Goal: Task Accomplishment & Management: Manage account settings

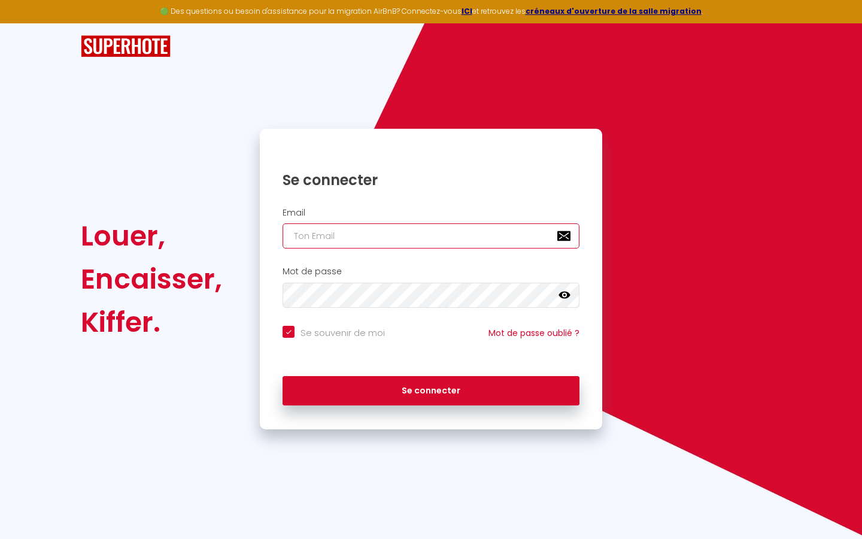
type input "s"
checkbox input "true"
type input "su"
checkbox input "true"
type input "sup"
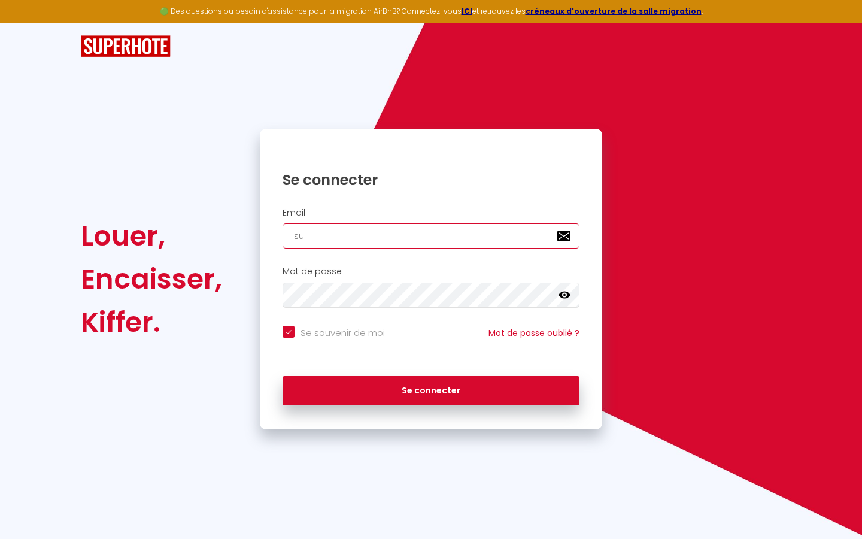
checkbox input "true"
type input "supe"
checkbox input "true"
type input "super"
checkbox input "true"
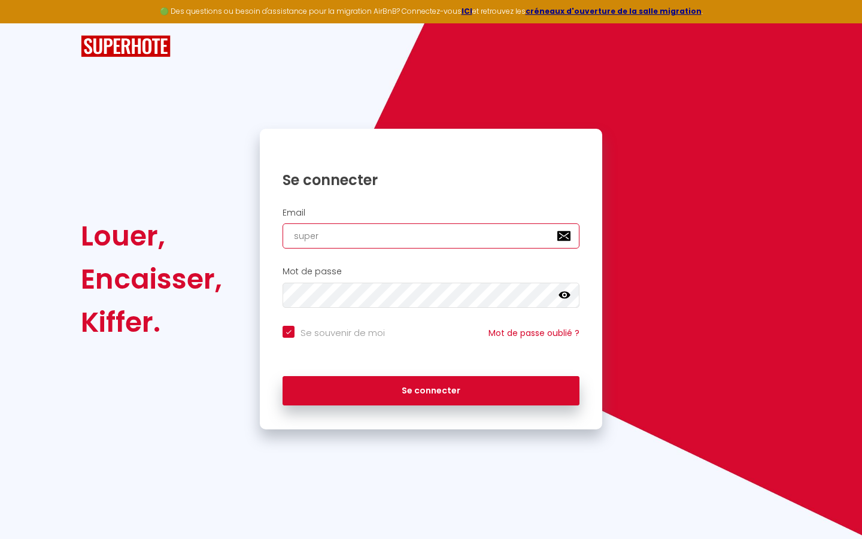
type input "superb"
checkbox input "true"
type input "superbo"
checkbox input "true"
type input "superbor"
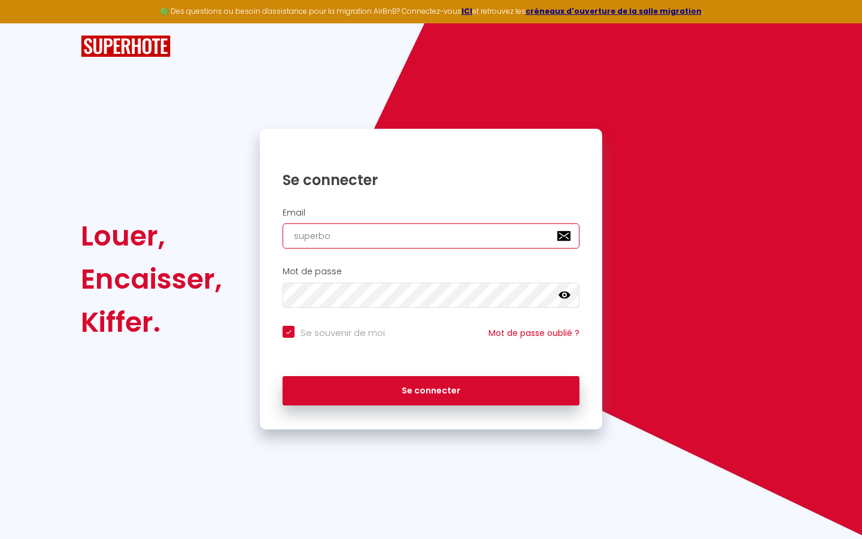
checkbox input "true"
type input "superbord"
checkbox input "true"
type input "superborde"
checkbox input "true"
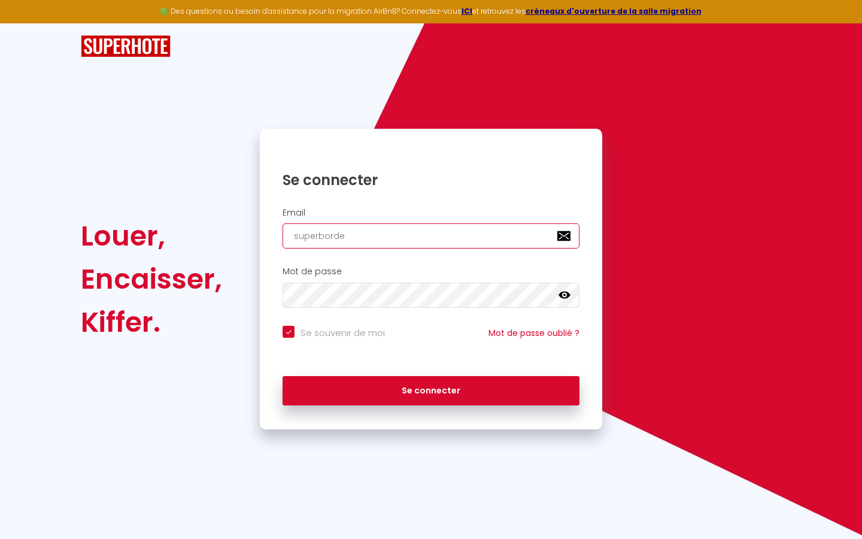
type input "superbordea"
checkbox input "true"
type input "superbordeau"
checkbox input "true"
type input "superbordeaux"
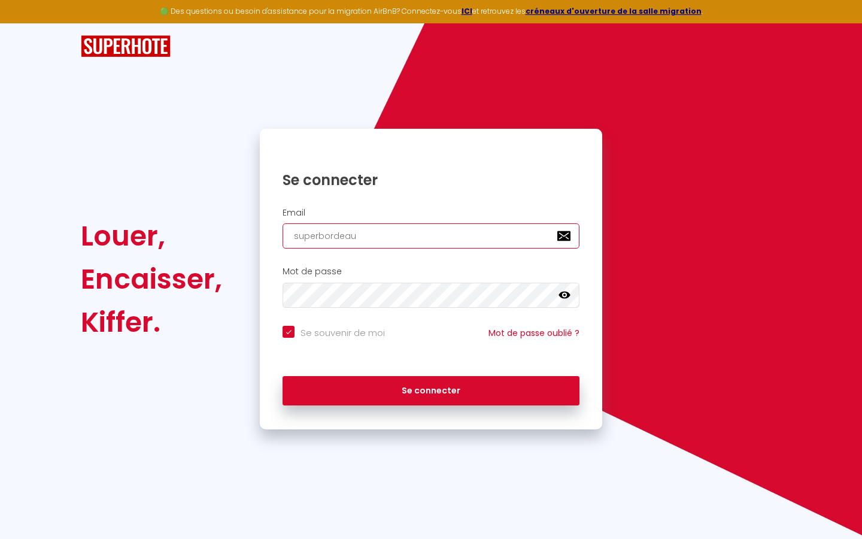
checkbox input "true"
type input "superbordeaux@"
checkbox input "true"
type input "superbordeaux@g"
checkbox input "true"
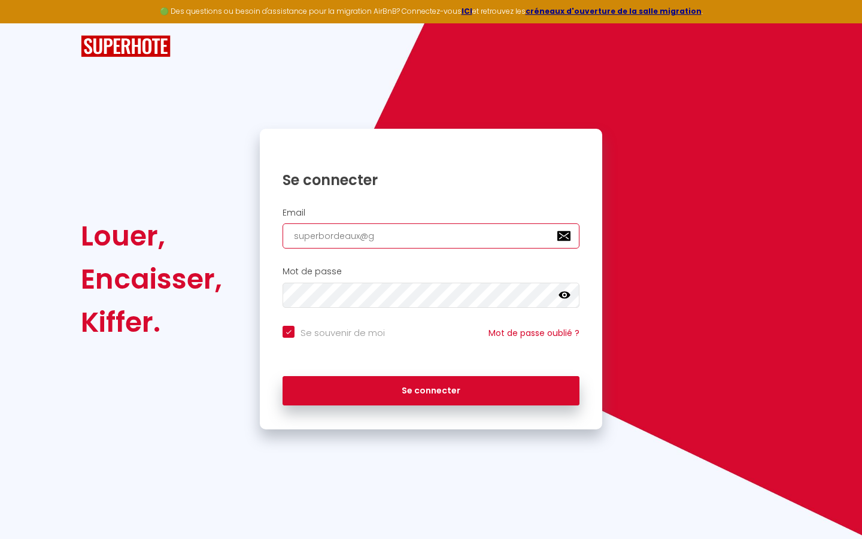
type input "superbordeaux@gm"
checkbox input "true"
type input "superbordeaux@gma"
checkbox input "true"
type input "superbordeaux@gmai"
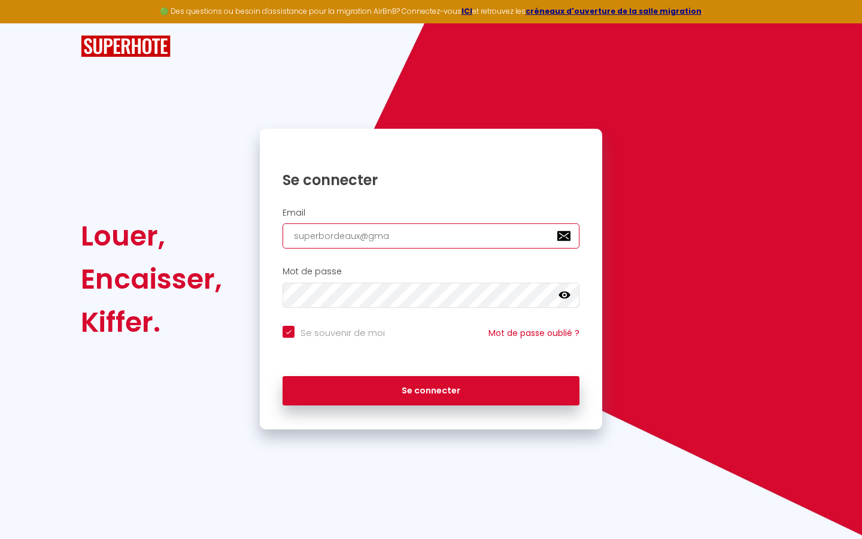
checkbox input "true"
type input "[EMAIL_ADDRESS]"
checkbox input "true"
type input "[EMAIL_ADDRESS]."
checkbox input "true"
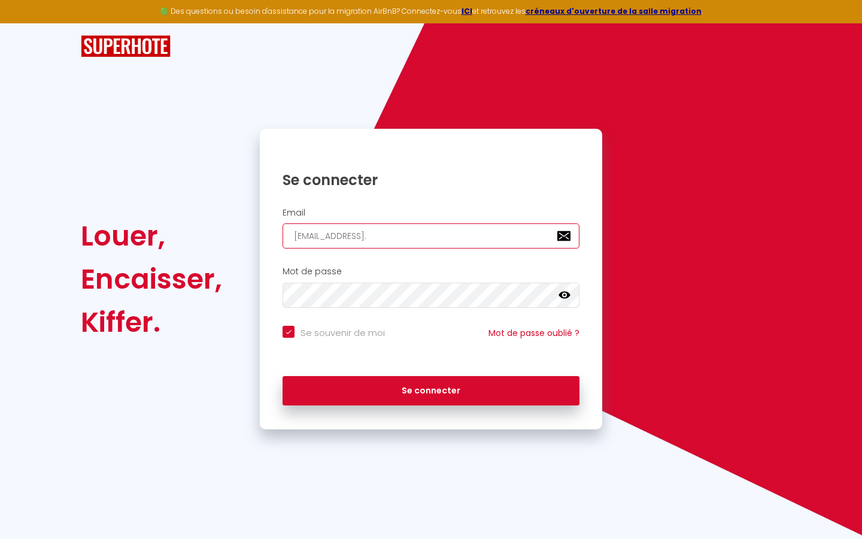
type input "superbordeaux@gmail.c"
checkbox input "true"
type input "[EMAIL_ADDRESS][DOMAIN_NAME]"
checkbox input "true"
type input "[EMAIL_ADDRESS][DOMAIN_NAME]"
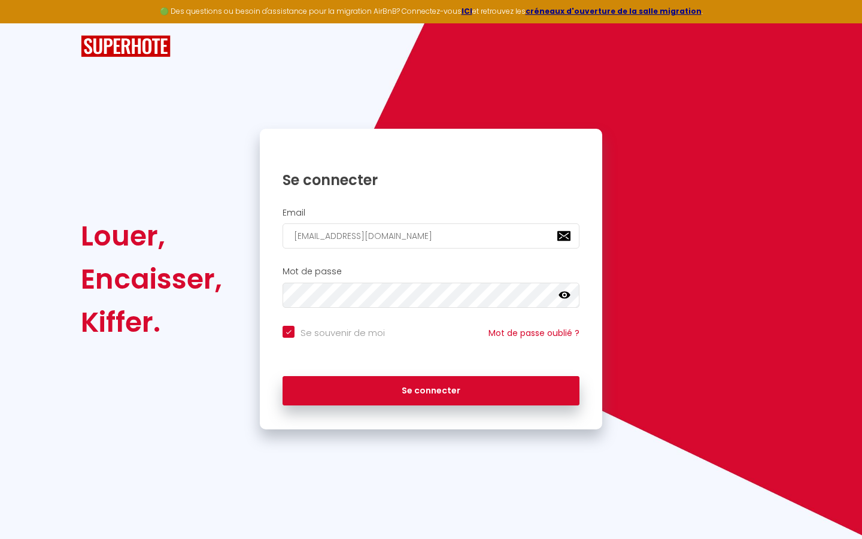
checkbox input "true"
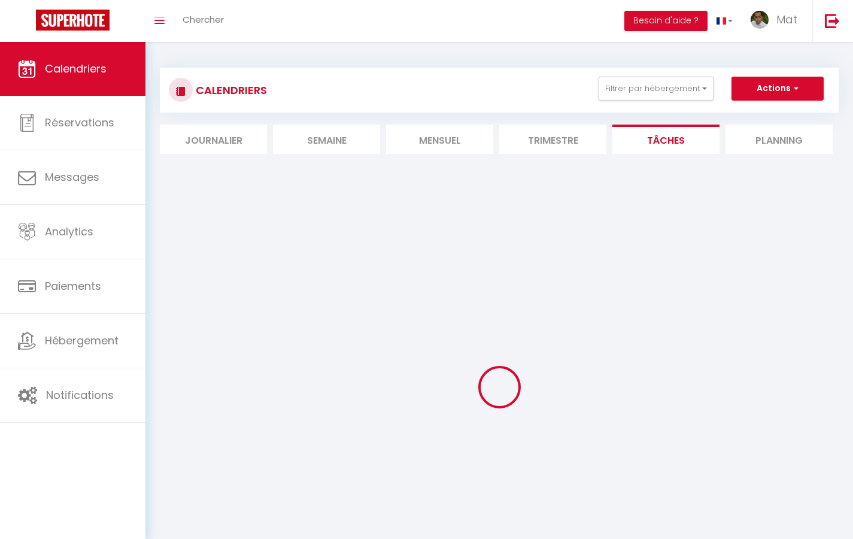
select select
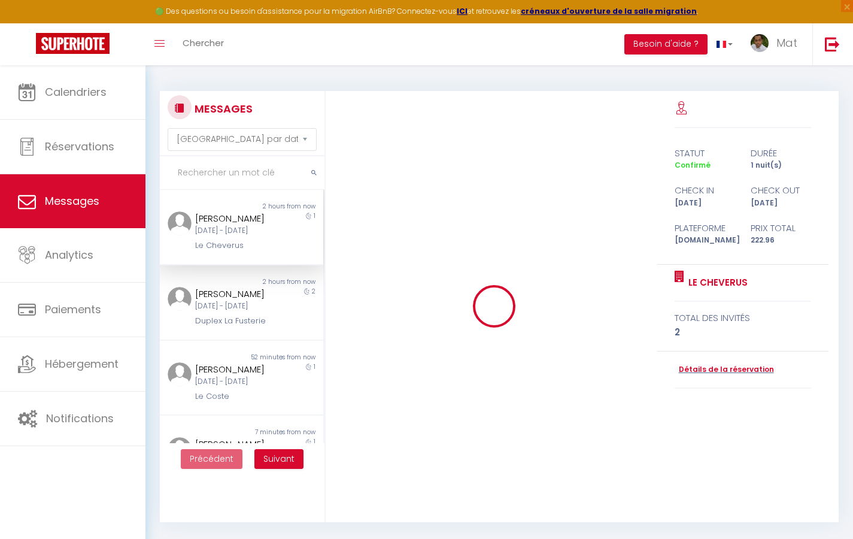
scroll to position [4592, 0]
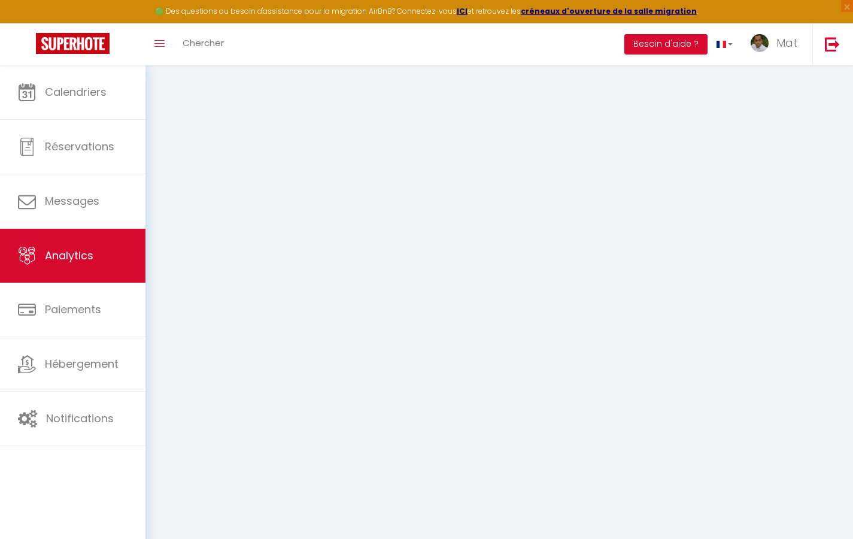
select select "2025"
select select "9"
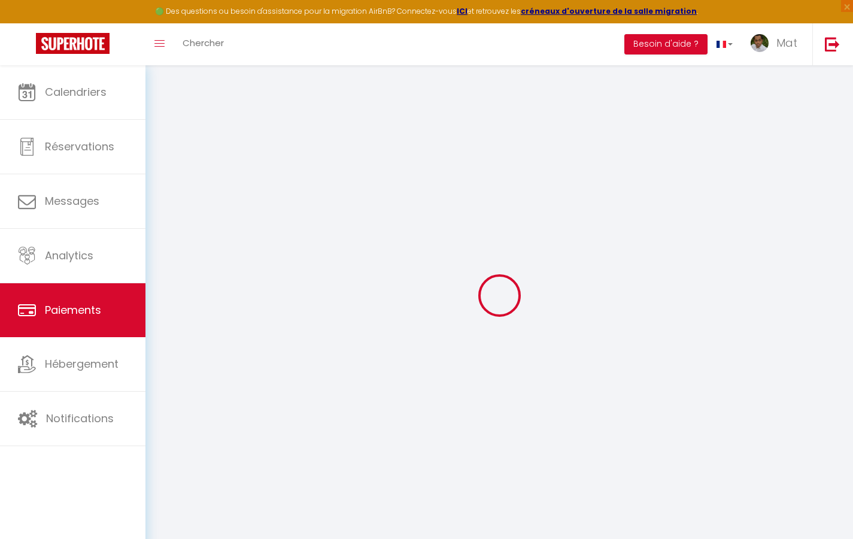
select select "2"
select select "0"
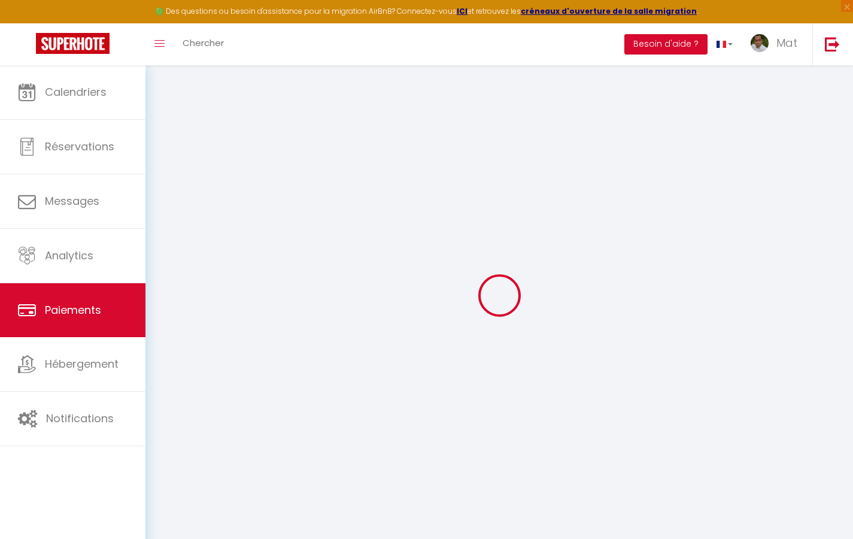
select select "0"
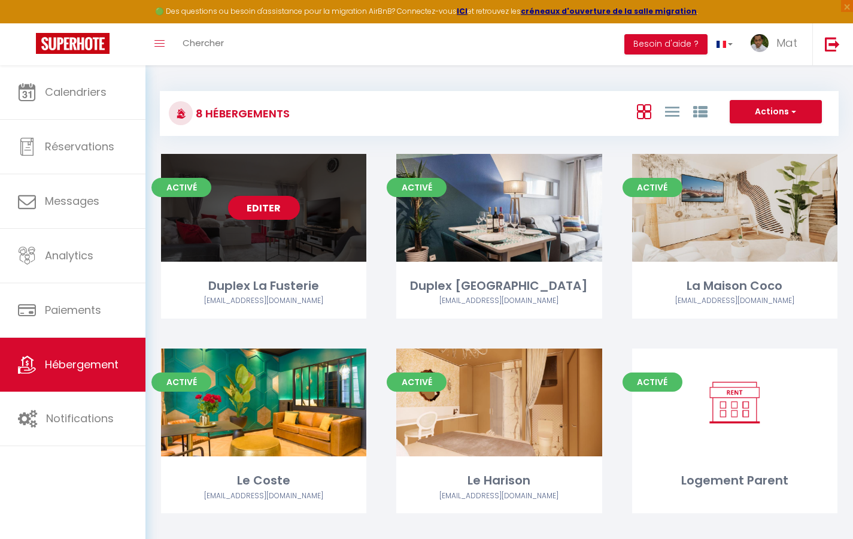
select select "3"
select select "2"
select select "1"
select select
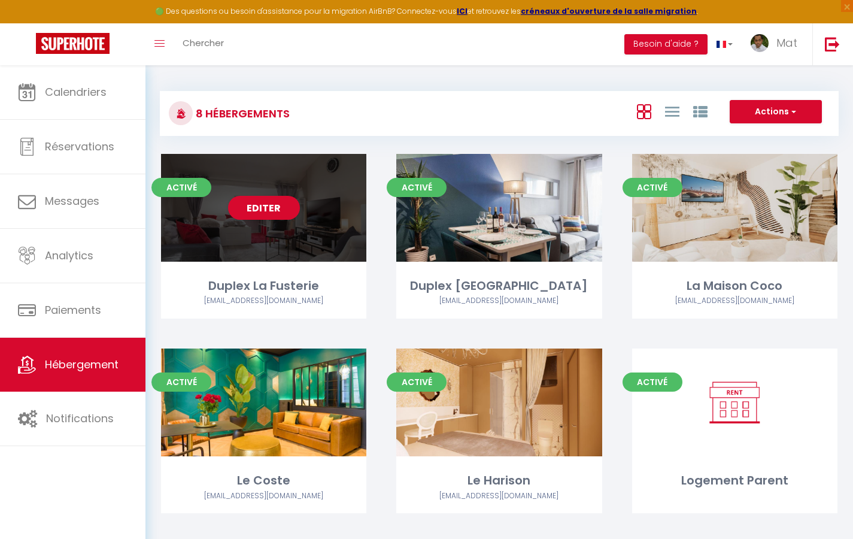
select select "28"
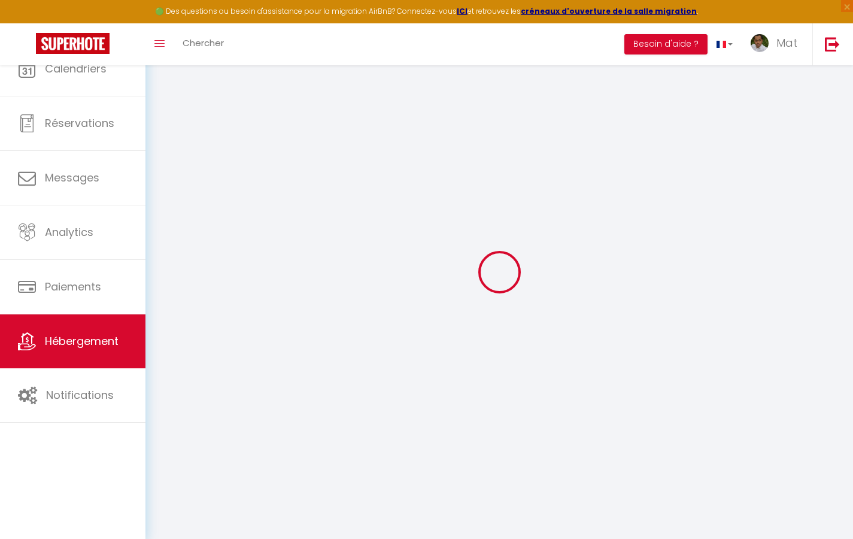
select select
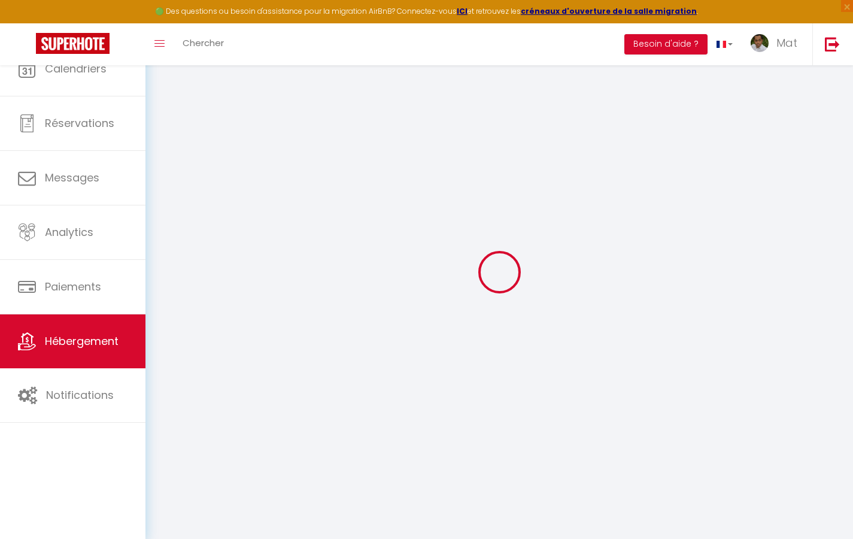
select select
checkbox input "false"
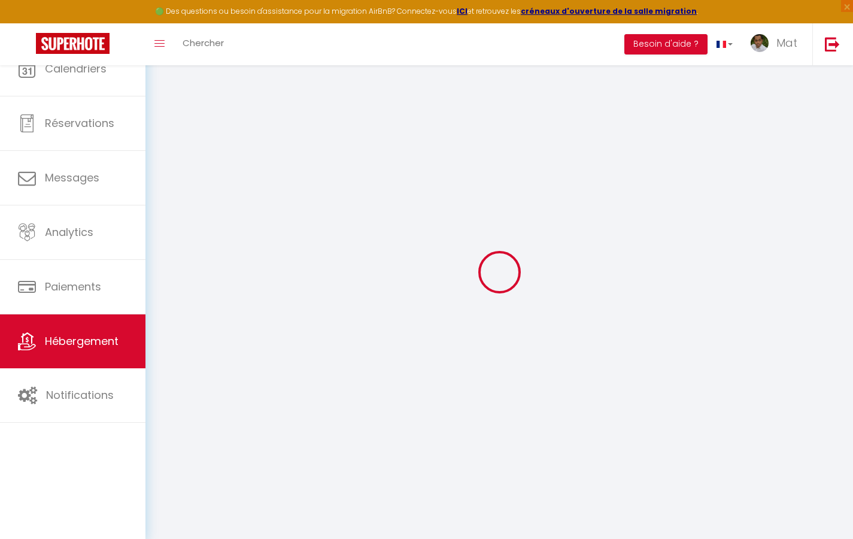
select select
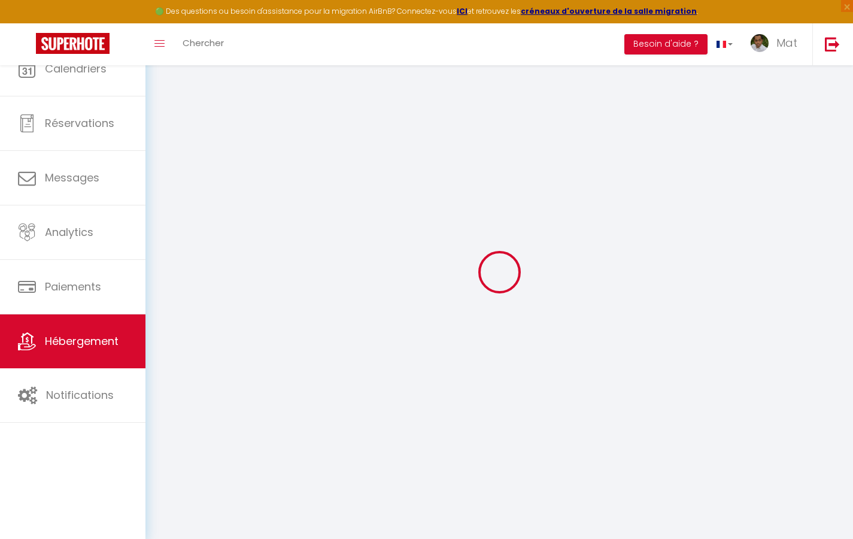
select select
checkbox input "false"
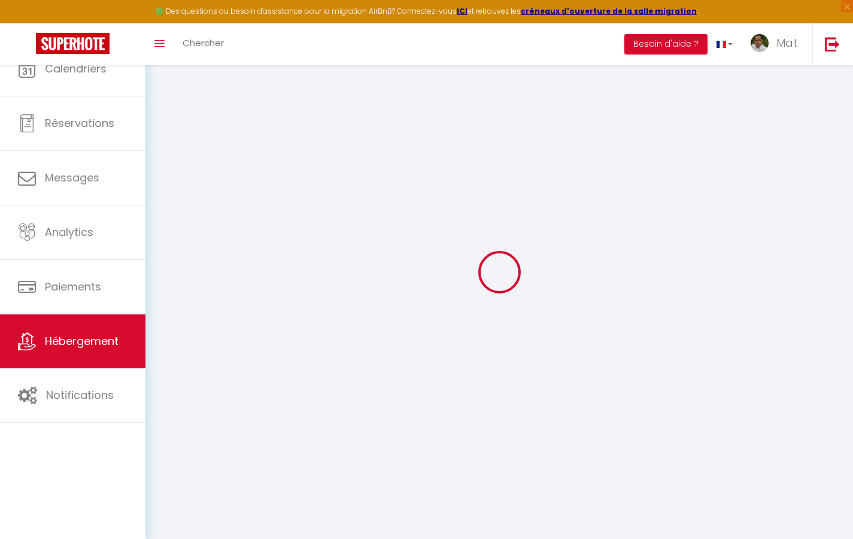
checkbox input "false"
select select
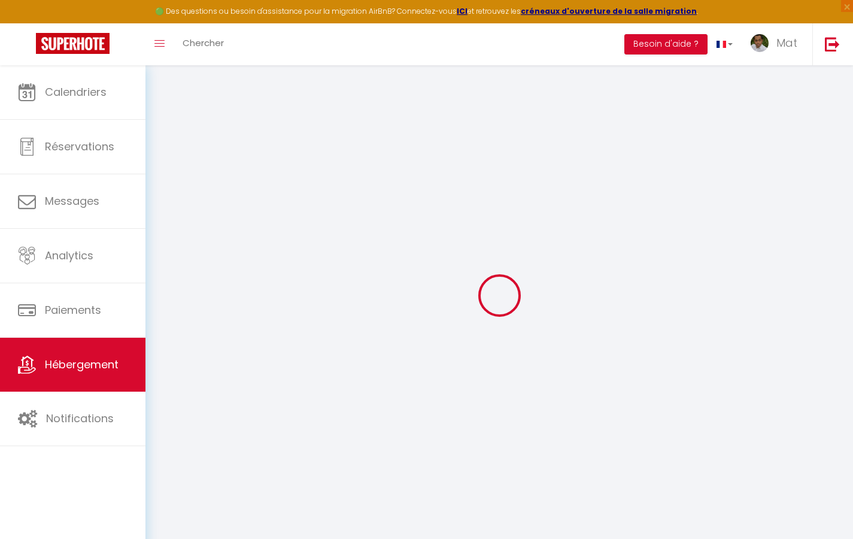
select select
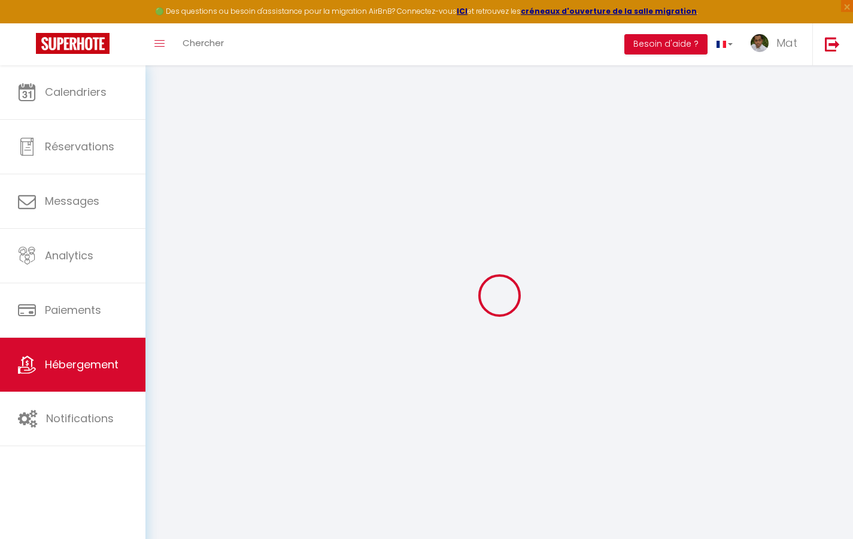
select select
checkbox input "false"
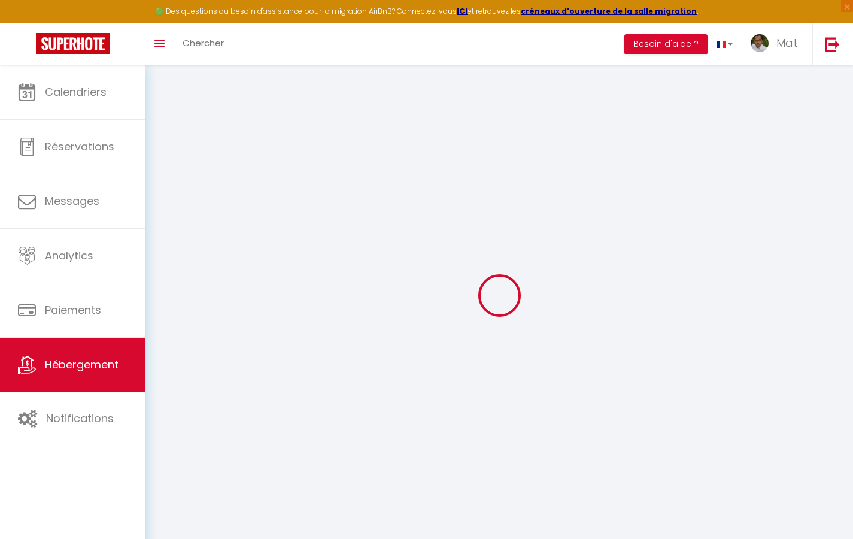
select select
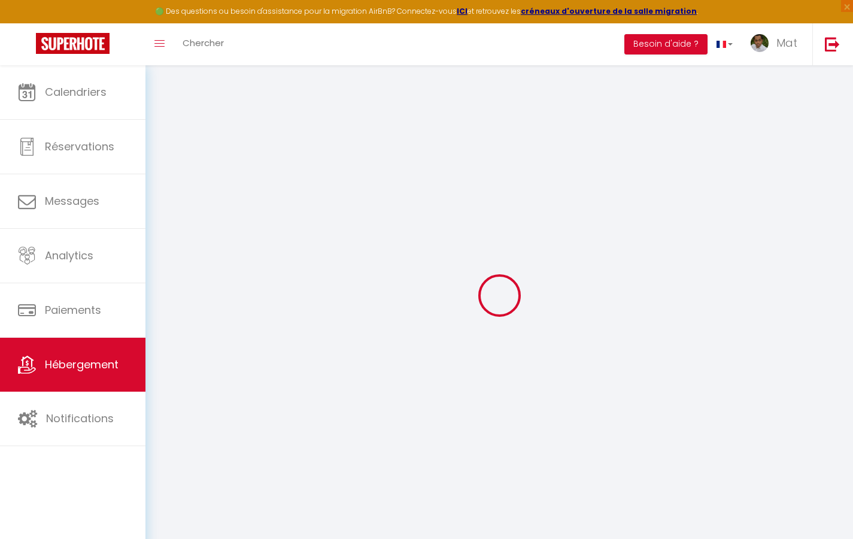
select select
checkbox input "false"
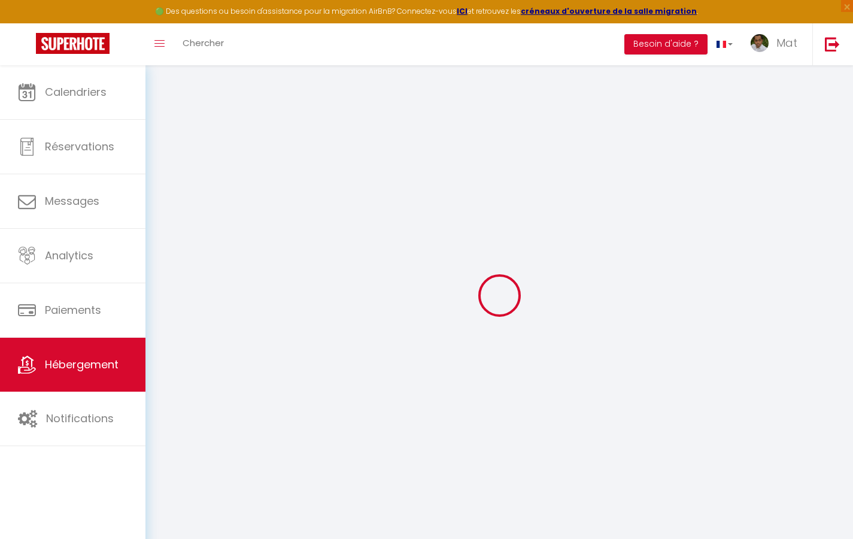
checkbox input "false"
select select
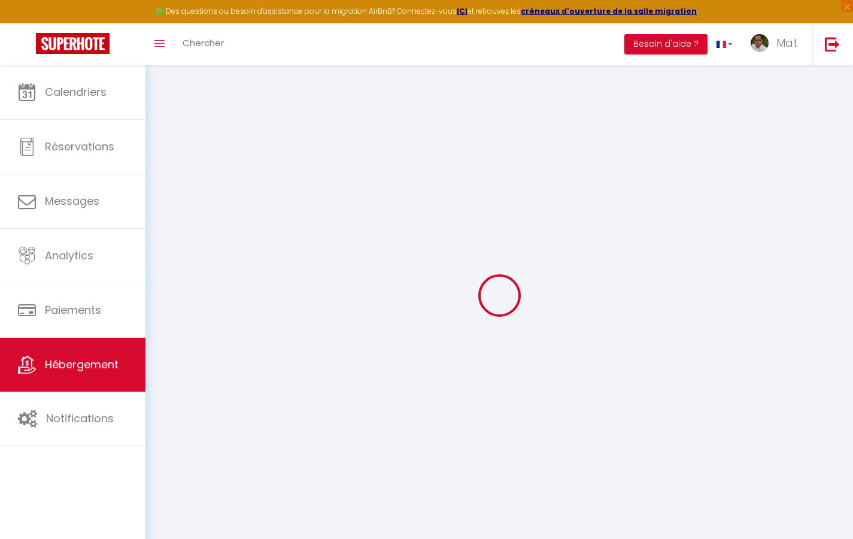
select select
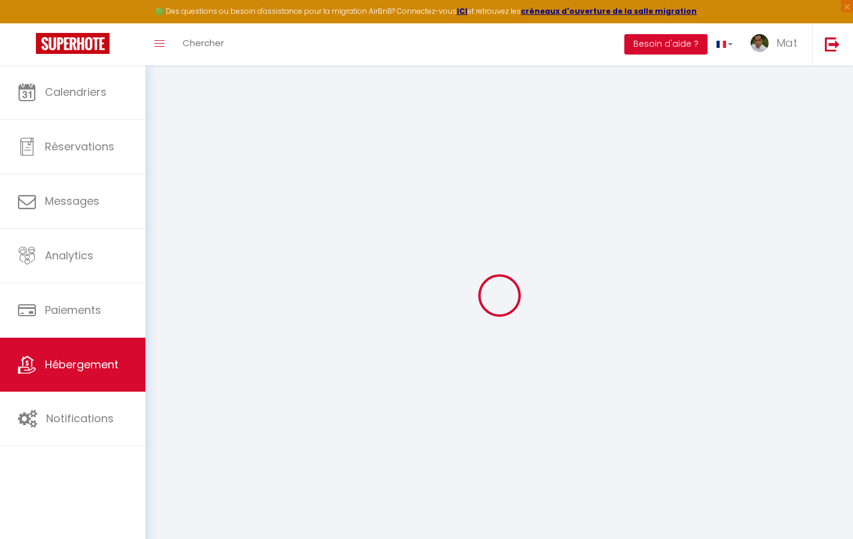
checkbox input "false"
select select
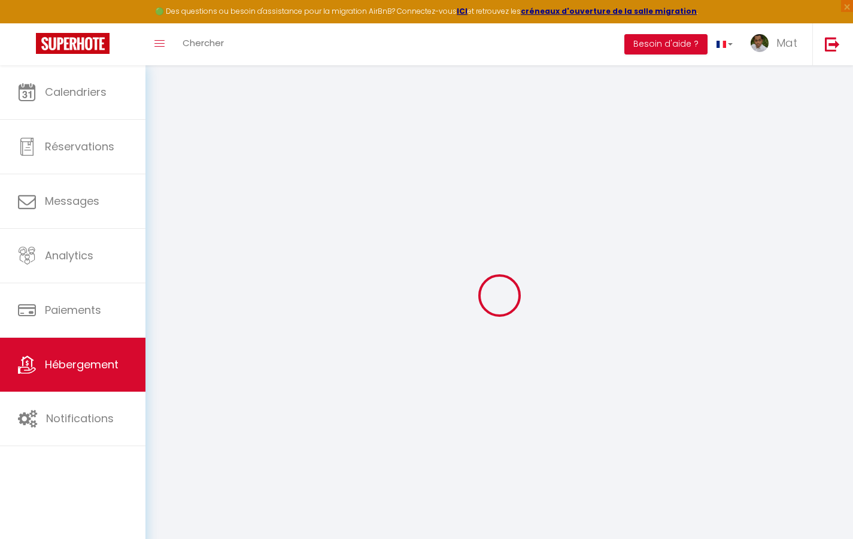
select select
type input "Duplex La Fusterie"
type input "IMMO"
type input "MRA"
type input "[STREET_ADDRESS]"
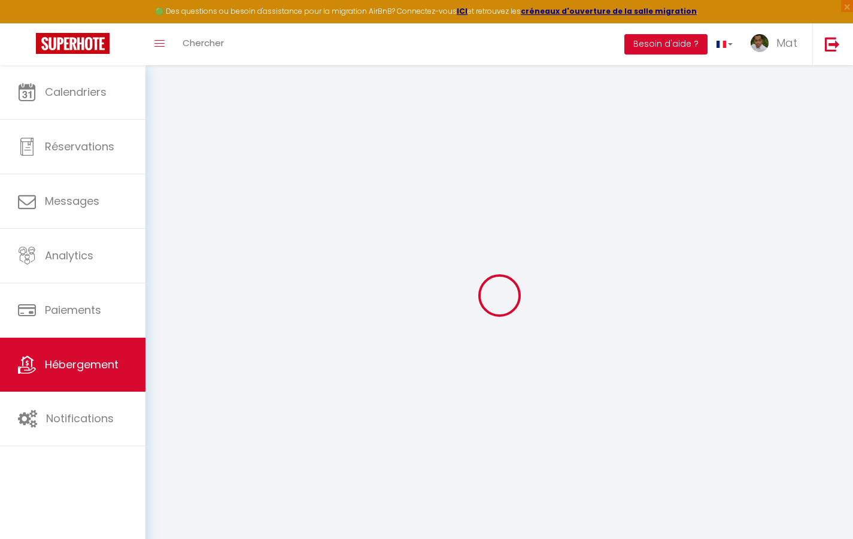
type input "33800"
type input "[GEOGRAPHIC_DATA]"
select select "6"
type input "35"
type input "20"
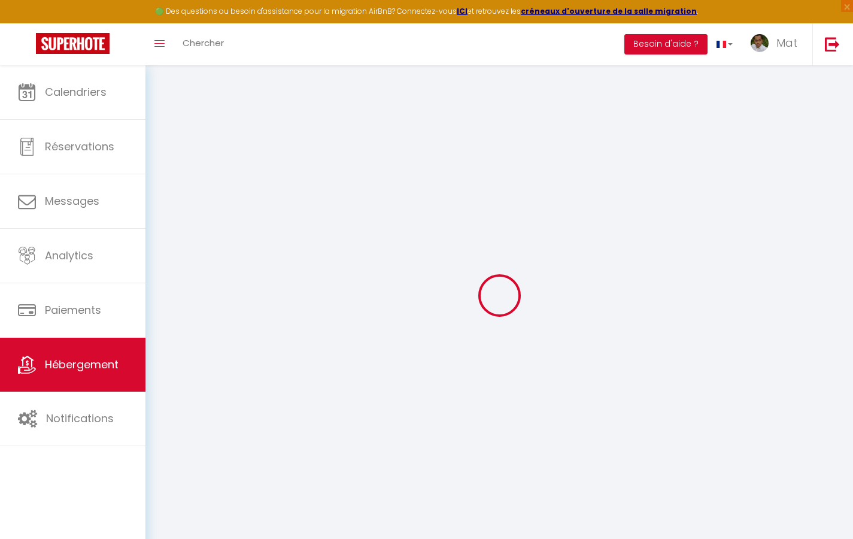
type input "30"
type input "1.65"
type input "200"
select select
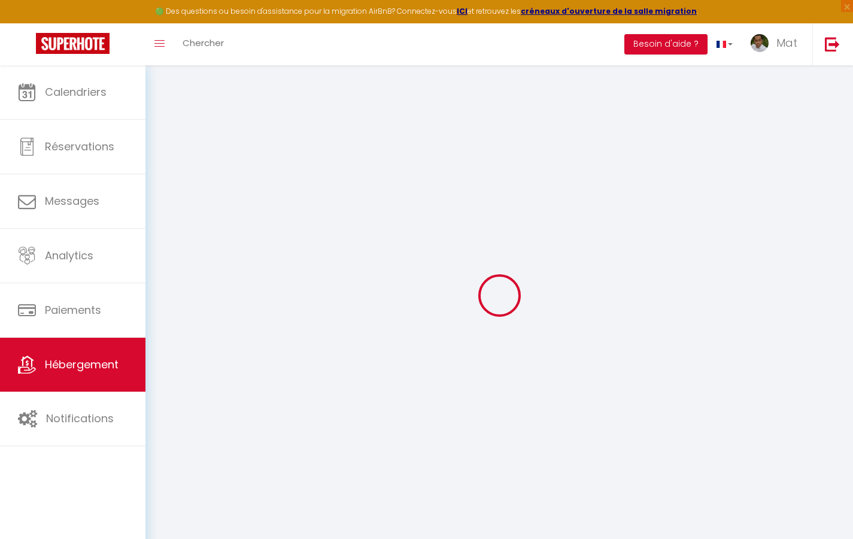
select select
type input "[STREET_ADDRESS]"
type input "33800"
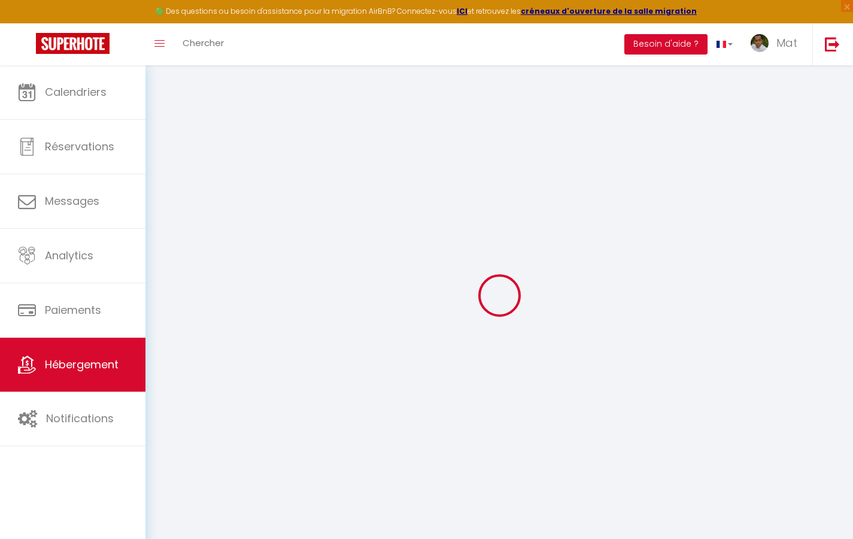
type input "[GEOGRAPHIC_DATA]"
type input "[EMAIL_ADDRESS][DOMAIN_NAME]"
select select "742"
checkbox input "true"
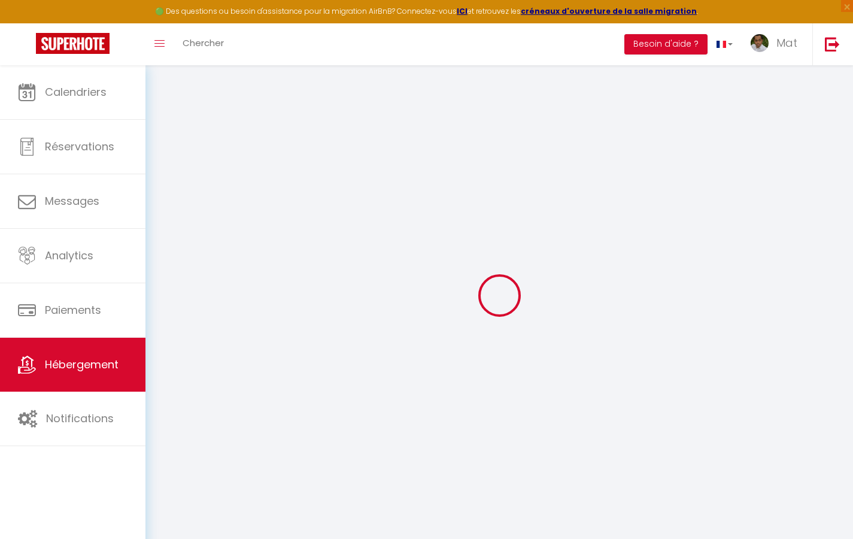
checkbox input "true"
checkbox input "false"
type input "10"
type input "50"
type input "0"
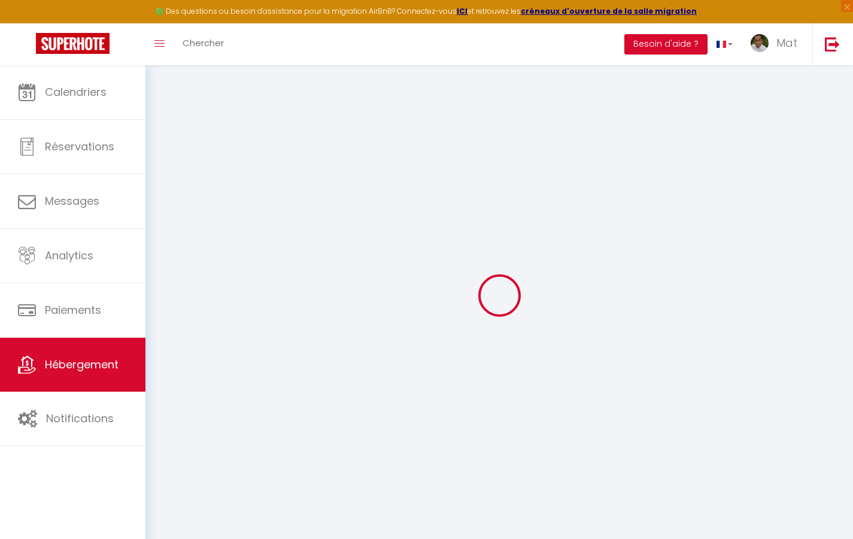
type input "0"
select select "2365"
select select
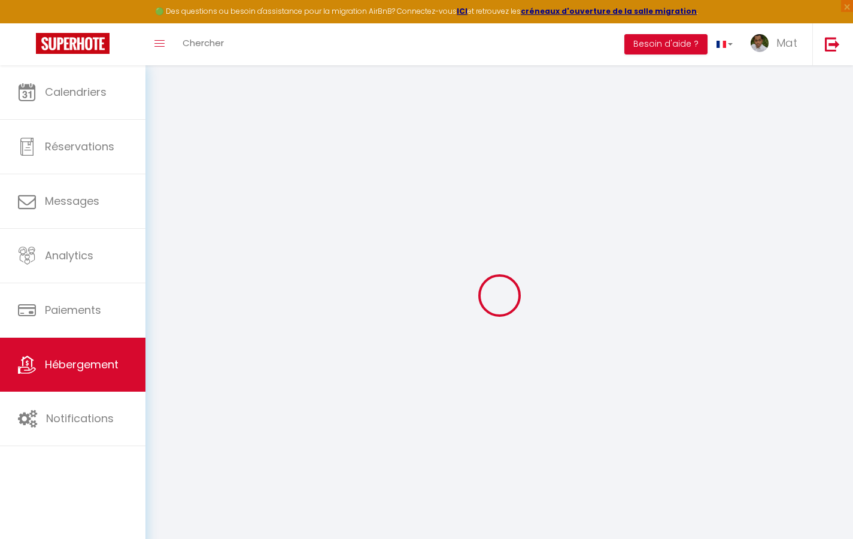
select select
checkbox input "true"
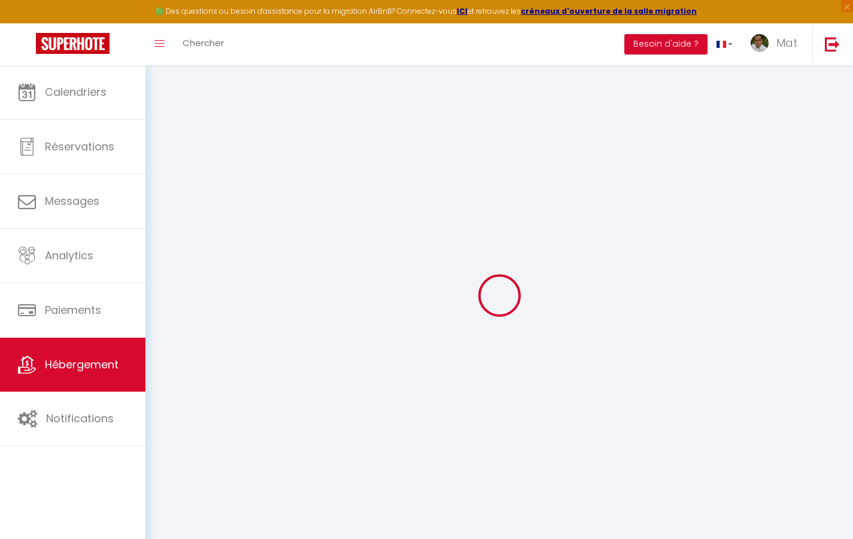
checkbox input "true"
checkbox input "false"
select select
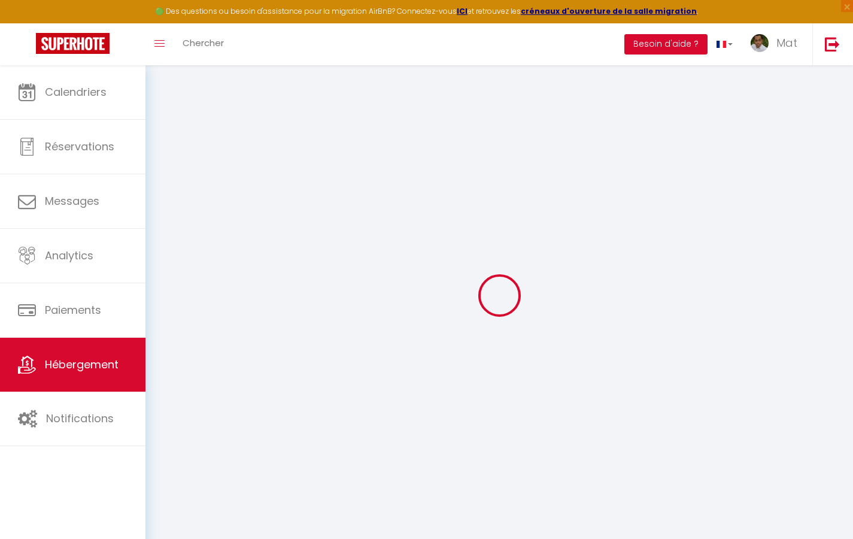
select select
checkbox input "true"
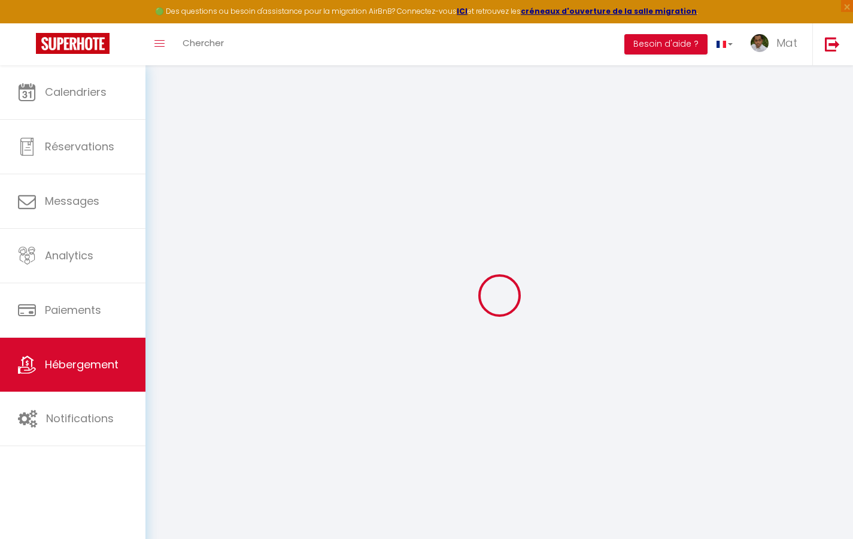
checkbox input "true"
checkbox input "false"
checkbox input "true"
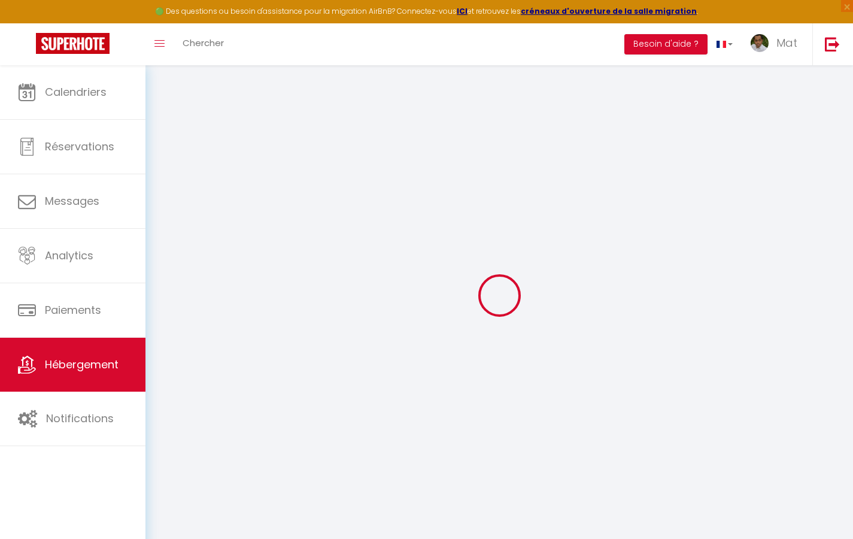
checkbox input "false"
checkbox input "true"
checkbox input "false"
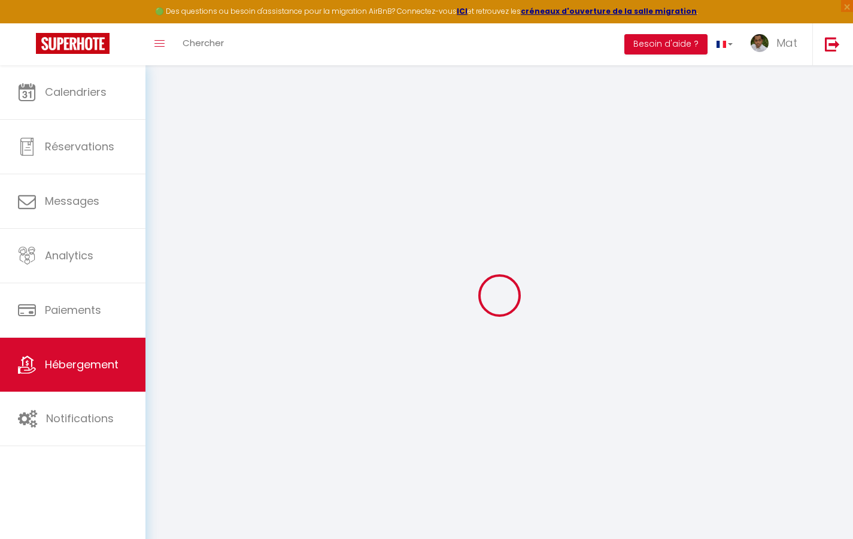
select select "17:00"
select select "23:30"
select select "10:00"
select select "30"
select select "120"
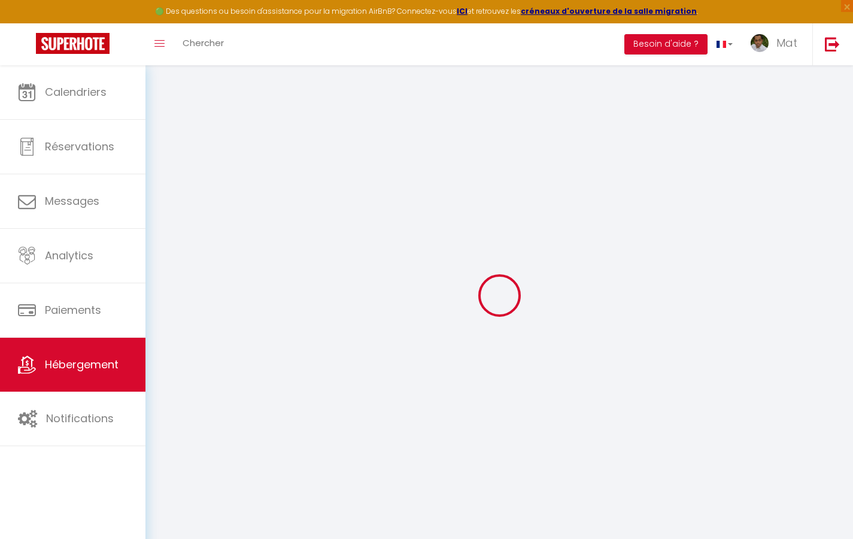
checkbox input "true"
checkbox input "false"
